Goal: Information Seeking & Learning: Learn about a topic

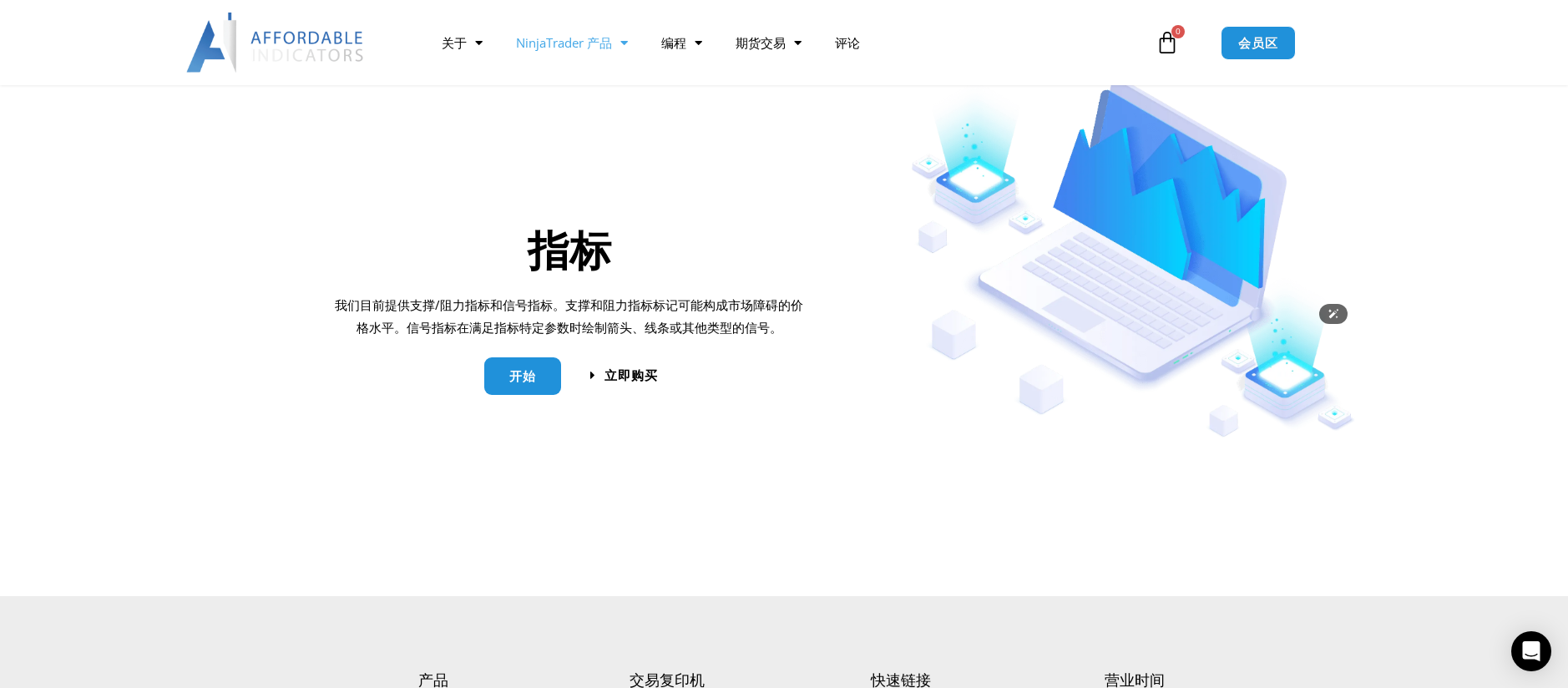
scroll to position [1836, 0]
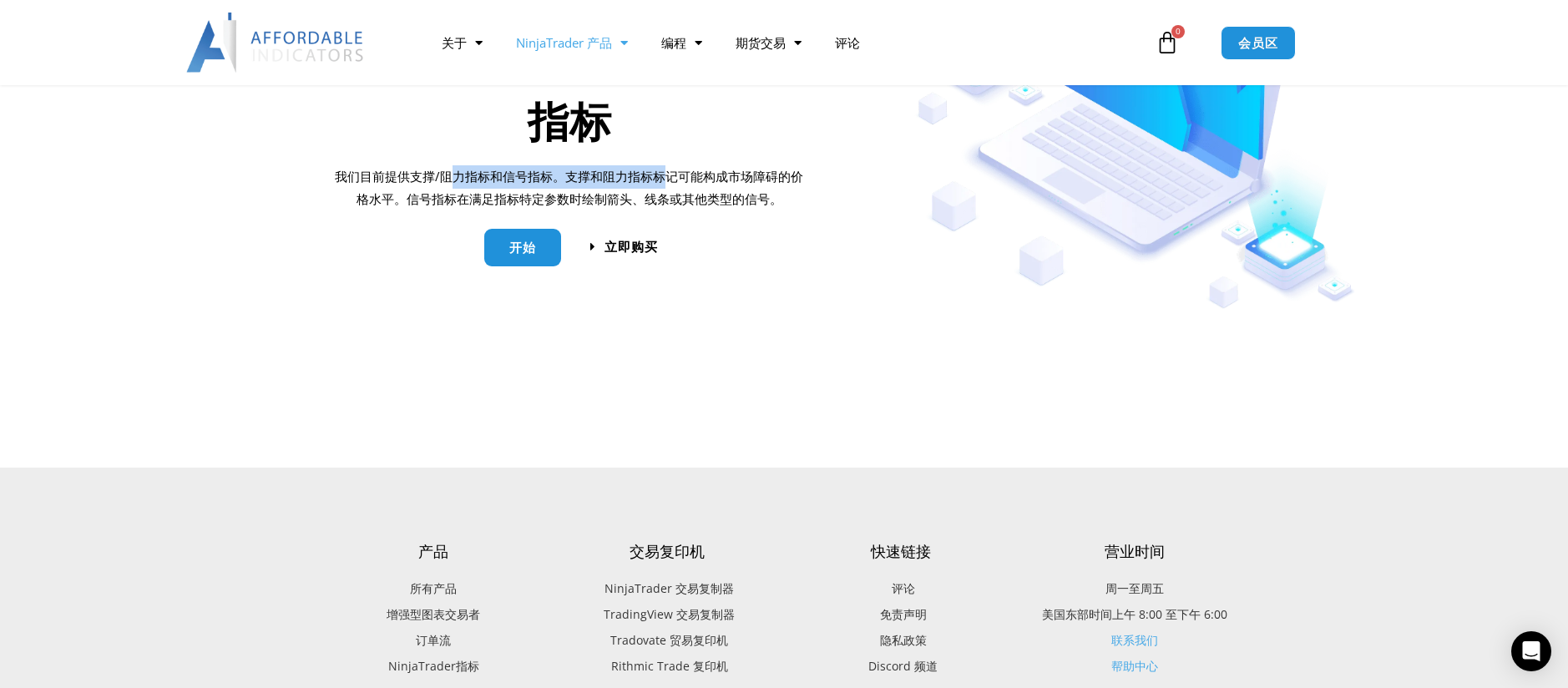
drag, startPoint x: 458, startPoint y: 178, endPoint x: 661, endPoint y: 173, distance: 203.1
click at [661, 173] on font "我们目前提供支撑/阻力指标和信号指标。支撑和阻力指标标记可能构成市场障碍的价格水平。信号指标在满足指标特定参数时绘制箭头、线条或其他类型的信号。" at bounding box center [569, 187] width 469 height 40
click at [537, 249] on link "开始" at bounding box center [523, 241] width 77 height 38
